Goal: Ask a question

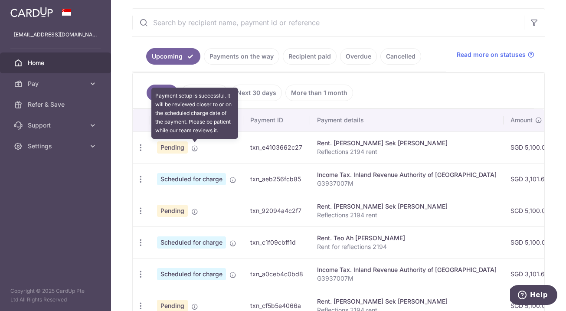
click at [194, 147] on icon at bounding box center [194, 148] width 7 height 7
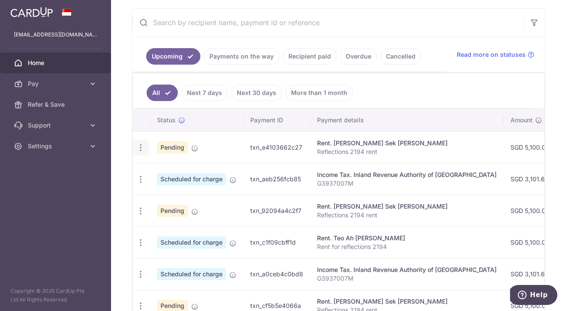
click at [138, 146] on icon "button" at bounding box center [140, 147] width 9 height 9
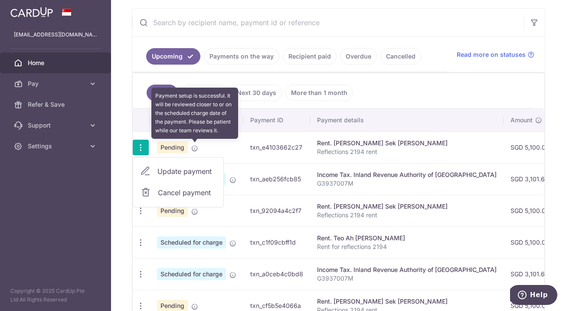
click at [191, 150] on icon at bounding box center [194, 148] width 7 height 7
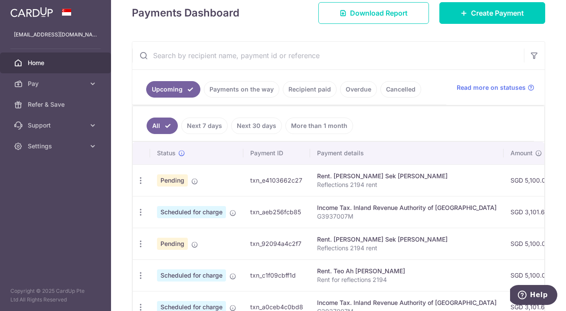
scroll to position [125, 0]
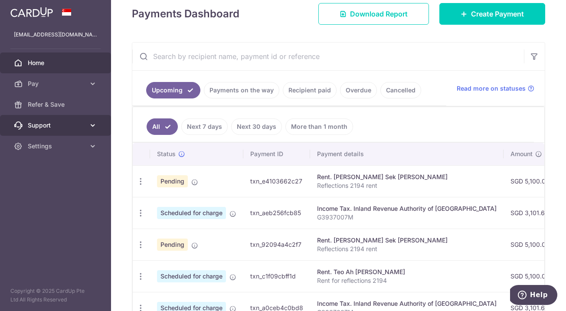
click at [41, 126] on span "Support" at bounding box center [56, 125] width 57 height 9
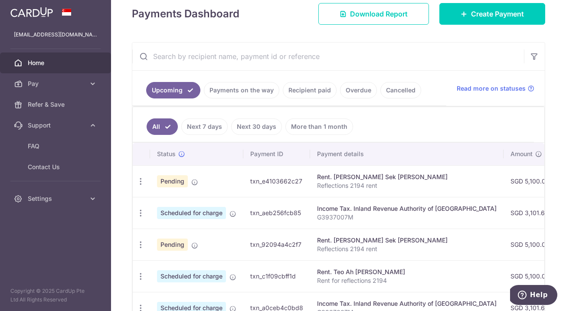
drag, startPoint x: 249, startPoint y: 181, endPoint x: 304, endPoint y: 181, distance: 55.1
click at [304, 181] on td "txn_e4103662c27" at bounding box center [276, 181] width 67 height 32
copy td "txn_e4103662c27"
click at [52, 164] on span "Contact Us" at bounding box center [56, 167] width 57 height 9
